Goal: Complete application form: Complete application form

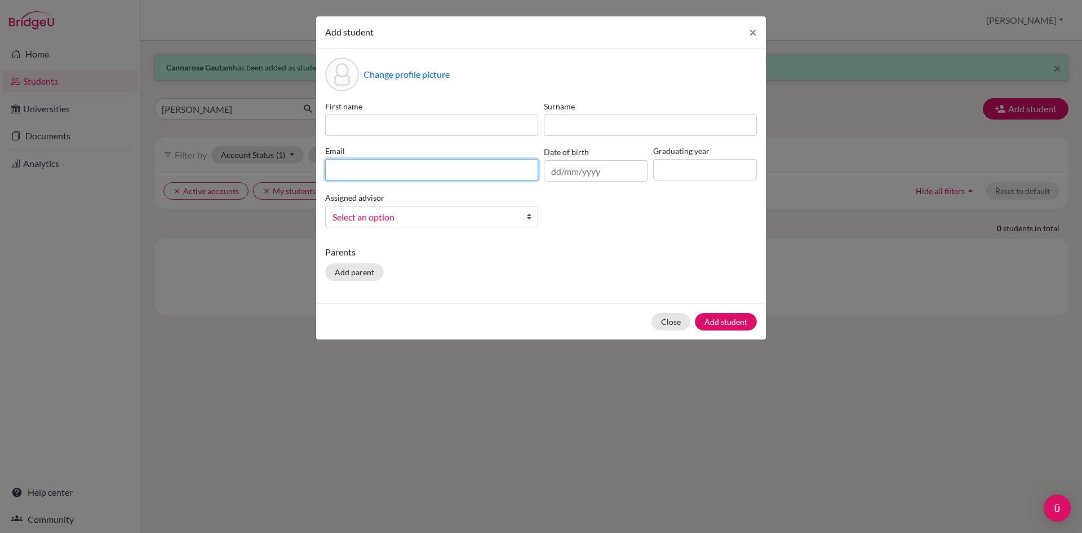
click at [428, 171] on input at bounding box center [431, 169] width 213 height 21
paste input "[EMAIL_ADDRESS][DOMAIN_NAME]"
type input "[EMAIL_ADDRESS][DOMAIN_NAME]"
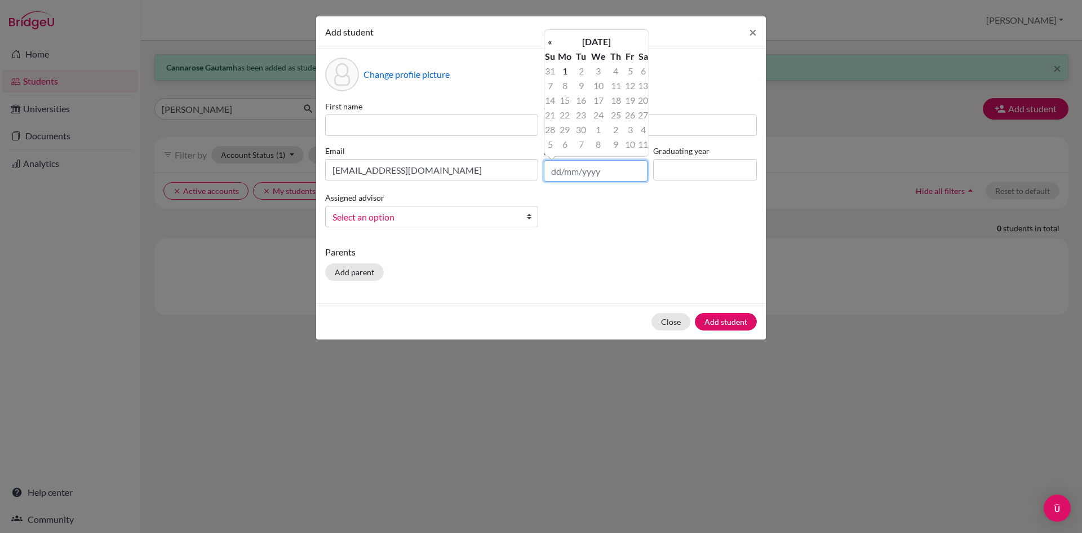
drag, startPoint x: 555, startPoint y: 173, endPoint x: 424, endPoint y: 72, distance: 165.2
click at [555, 173] on input "text" at bounding box center [596, 170] width 104 height 21
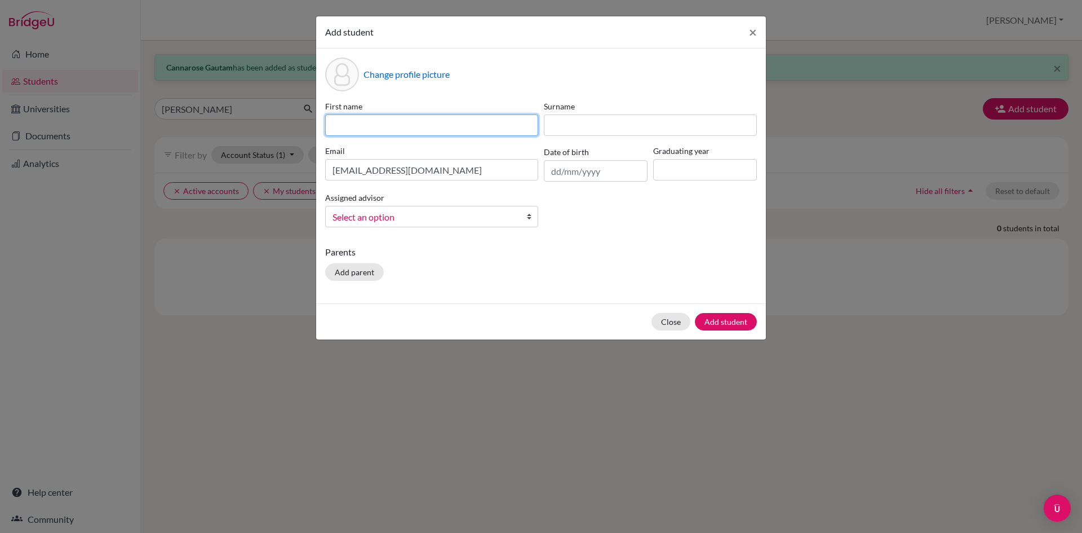
click at [478, 119] on input at bounding box center [431, 124] width 213 height 21
type input "Samragyi"
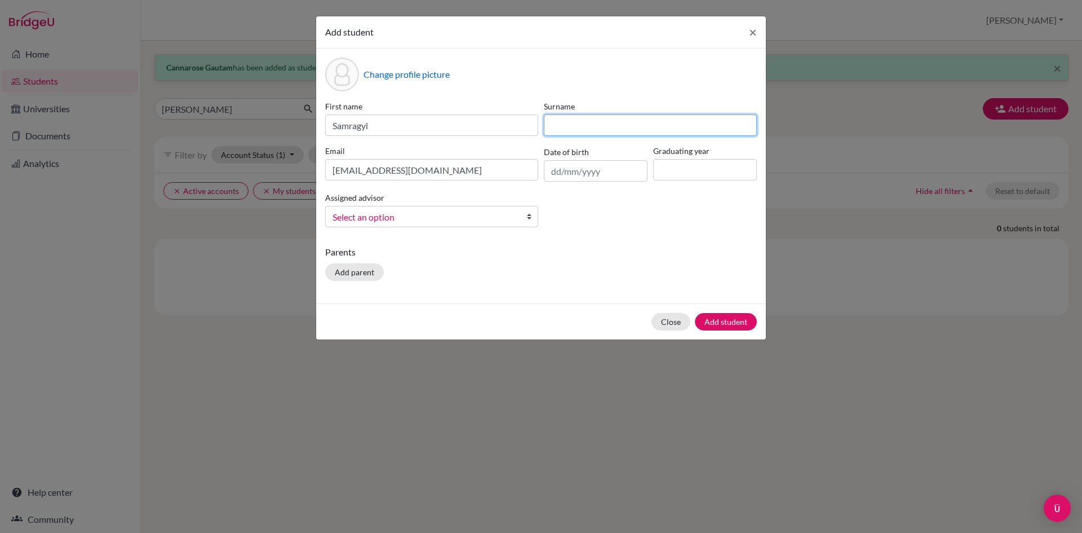
drag, startPoint x: 628, startPoint y: 121, endPoint x: 632, endPoint y: 110, distance: 11.4
click at [628, 121] on input at bounding box center [650, 124] width 213 height 21
type input "[PERSON_NAME]"
click at [556, 171] on input "text" at bounding box center [596, 170] width 104 height 21
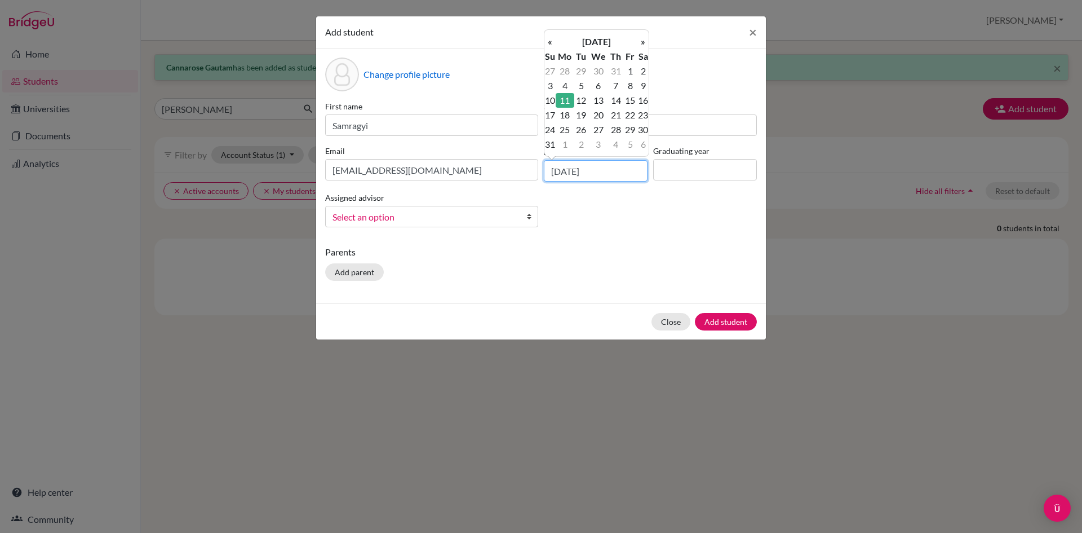
type input "[DATE]"
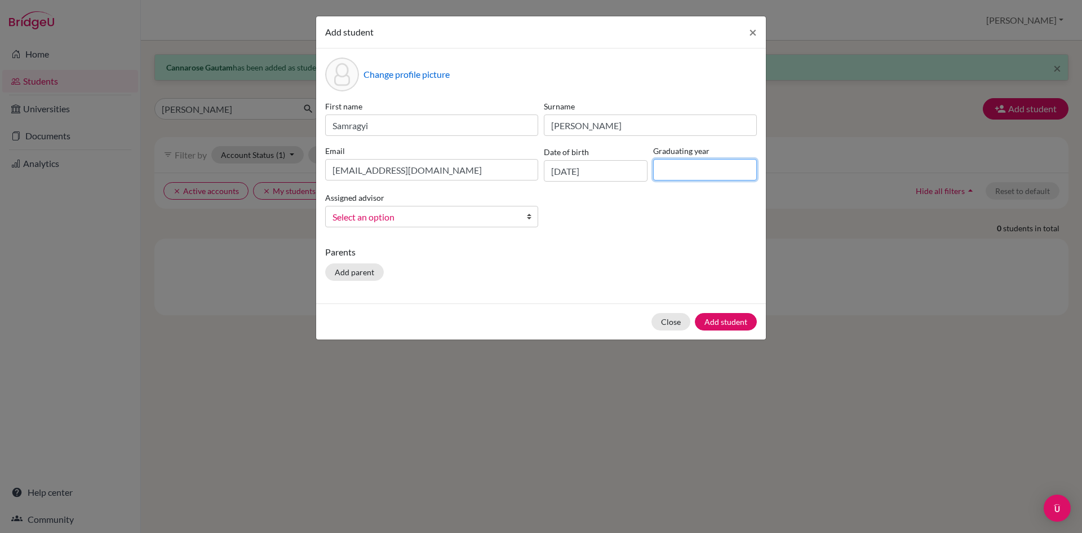
click at [678, 172] on input at bounding box center [705, 169] width 104 height 21
type input "2026"
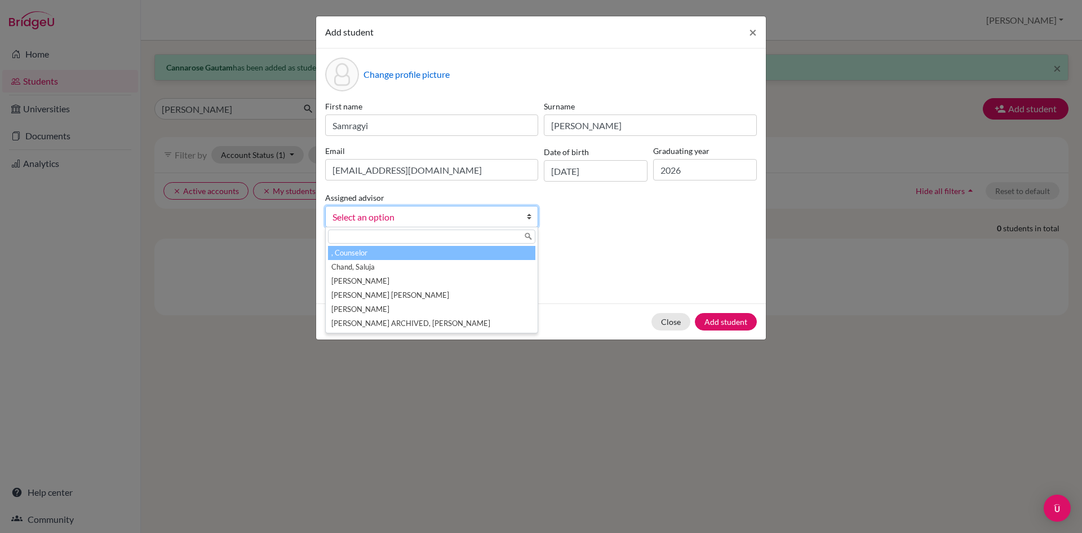
click at [411, 215] on span "Select an option" at bounding box center [425, 217] width 184 height 15
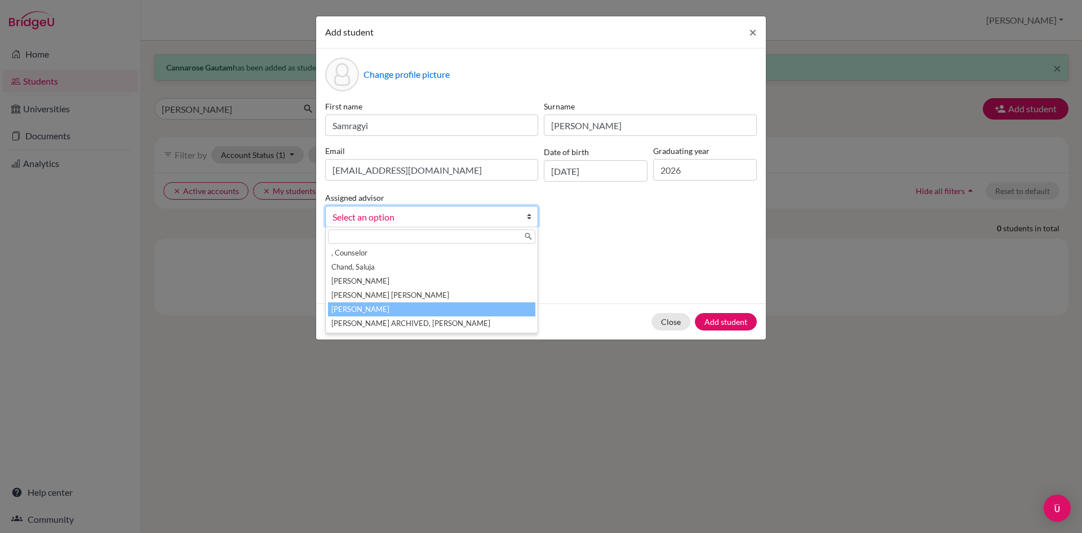
click at [388, 308] on li "[PERSON_NAME]" at bounding box center [431, 309] width 207 height 14
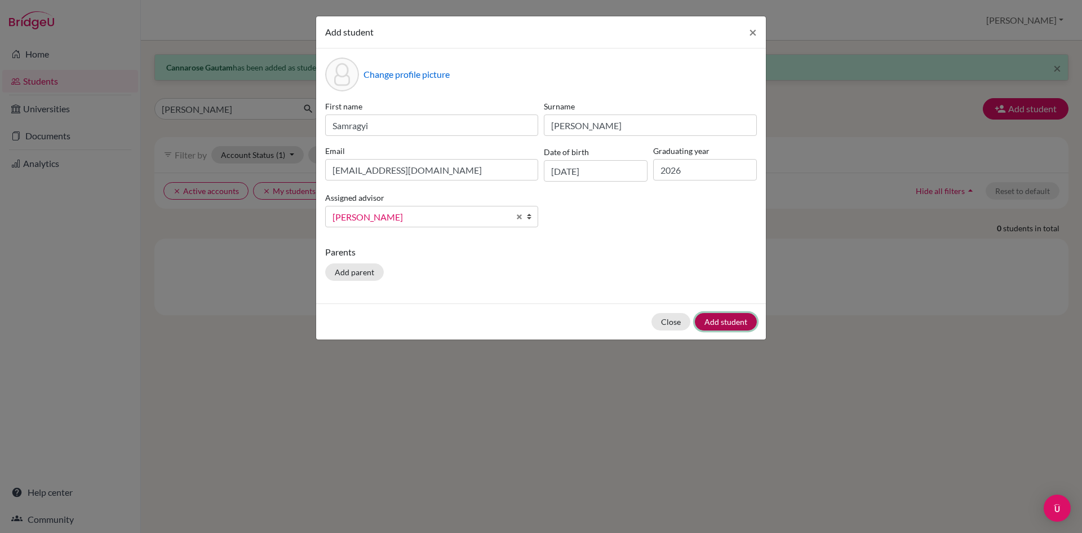
click at [720, 326] on button "Add student" at bounding box center [726, 321] width 62 height 17
